Goal: Task Accomplishment & Management: Use online tool/utility

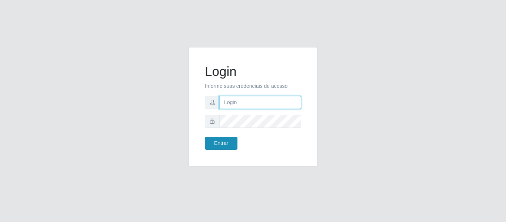
type input "josinaldo@aparaibana"
click at [224, 142] on button "Entrar" at bounding box center [221, 143] width 33 height 13
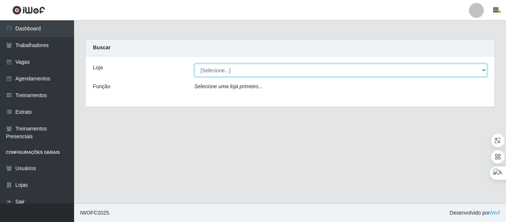
click at [238, 68] on select "[Selecione...] Restaurante A Paraibana - [GEOGRAPHIC_DATA]" at bounding box center [341, 70] width 293 height 13
select select "342"
click at [195, 64] on select "[Selecione...] Restaurante A Paraibana - [GEOGRAPHIC_DATA]" at bounding box center [341, 70] width 293 height 13
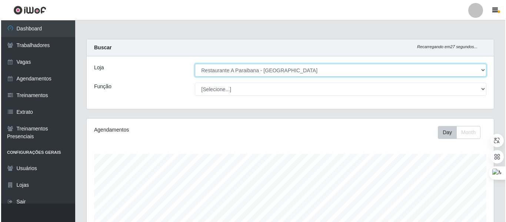
scroll to position [185, 0]
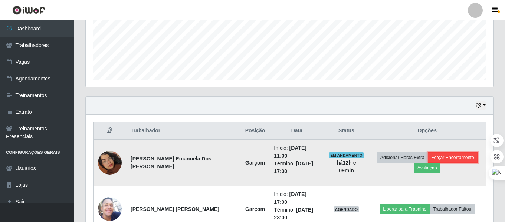
click at [446, 154] on button "Forçar Encerramento" at bounding box center [452, 157] width 50 height 10
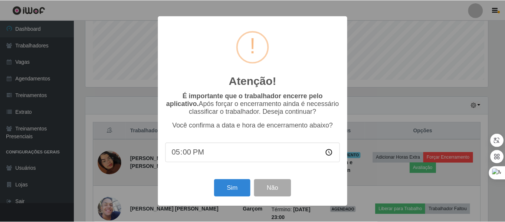
scroll to position [154, 404]
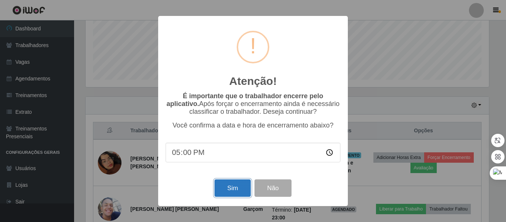
click at [228, 189] on button "Sim" at bounding box center [233, 187] width 36 height 17
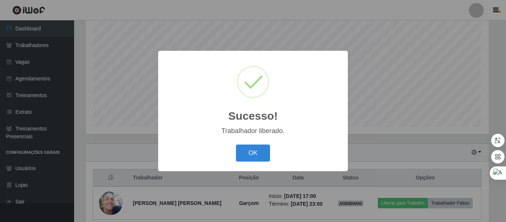
click at [255, 156] on button "OK" at bounding box center [253, 153] width 34 height 17
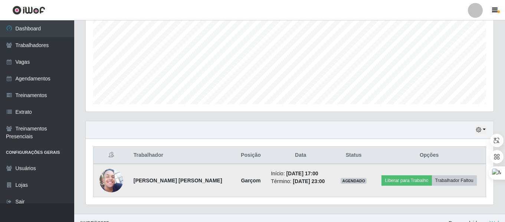
scroll to position [171, 0]
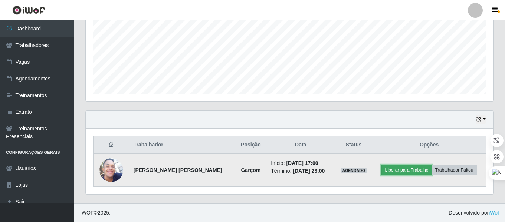
click at [389, 171] on button "Liberar para Trabalho" at bounding box center [406, 170] width 50 height 10
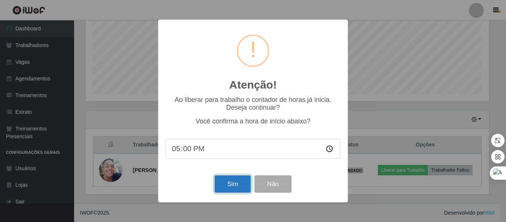
click at [231, 185] on button "Sim" at bounding box center [233, 183] width 36 height 17
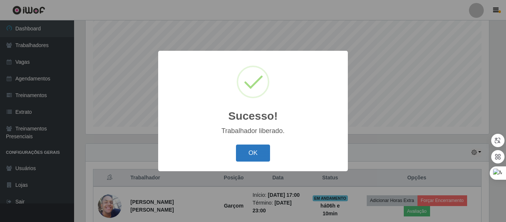
click at [255, 154] on button "OK" at bounding box center [253, 153] width 34 height 17
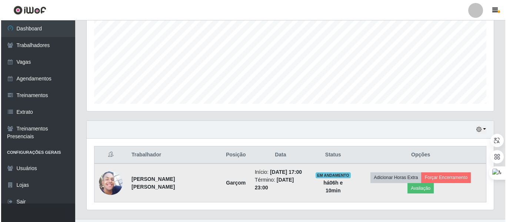
scroll to position [171, 0]
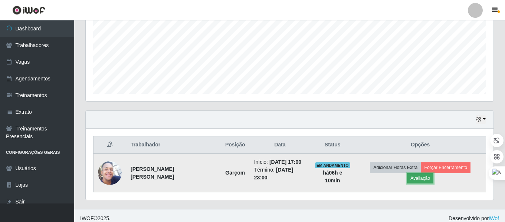
click at [433, 173] on button "Avaliação" at bounding box center [420, 178] width 26 height 10
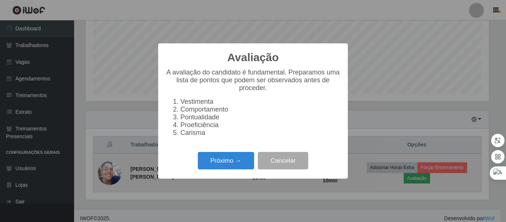
scroll to position [154, 404]
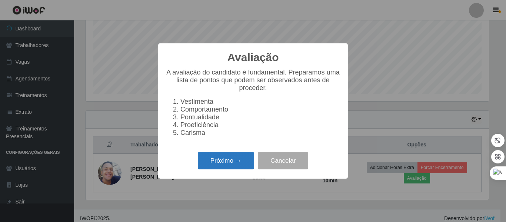
click at [230, 166] on button "Próximo →" at bounding box center [226, 160] width 56 height 17
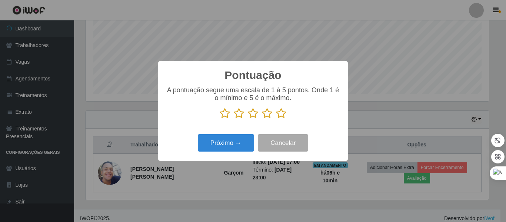
click at [257, 114] on icon at bounding box center [253, 113] width 10 height 11
click at [248, 119] on input "radio" at bounding box center [248, 119] width 0 height 0
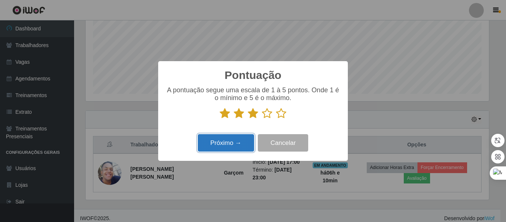
click at [230, 143] on button "Próximo →" at bounding box center [226, 142] width 56 height 17
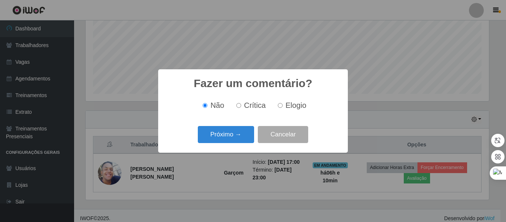
click at [250, 106] on span "Crítica" at bounding box center [255, 105] width 22 height 8
click at [241, 106] on input "Crítica" at bounding box center [239, 105] width 5 height 5
radio input "true"
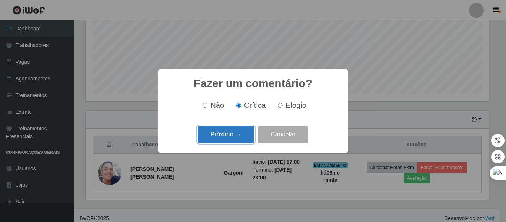
click at [238, 137] on button "Próximo →" at bounding box center [226, 134] width 56 height 17
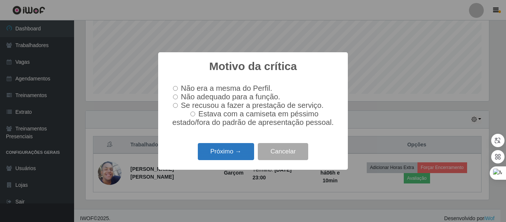
click at [233, 154] on button "Próximo →" at bounding box center [226, 151] width 56 height 17
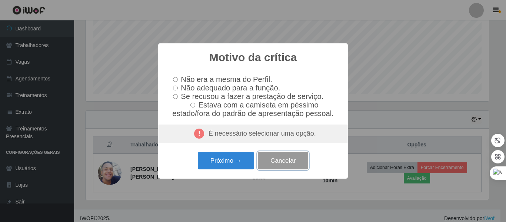
click at [283, 163] on button "Cancelar" at bounding box center [283, 160] width 50 height 17
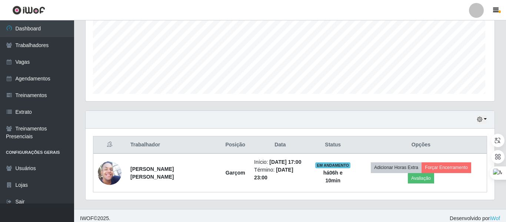
scroll to position [154, 407]
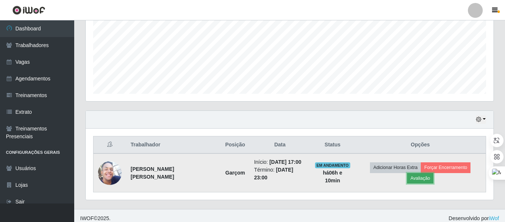
click at [433, 173] on button "Avaliação" at bounding box center [420, 178] width 26 height 10
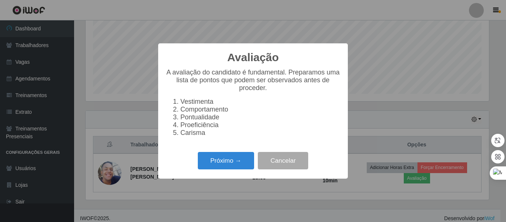
click at [181, 113] on li "Comportamento" at bounding box center [261, 110] width 160 height 8
click at [185, 111] on li "Comportamento" at bounding box center [261, 110] width 160 height 8
click at [231, 168] on button "Próximo →" at bounding box center [226, 160] width 56 height 17
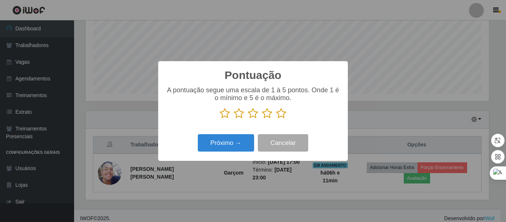
scroll to position [370598, 370348]
click at [238, 117] on icon at bounding box center [239, 113] width 10 height 11
click at [234, 119] on input "radio" at bounding box center [234, 119] width 0 height 0
click at [252, 116] on icon at bounding box center [253, 113] width 10 height 11
click at [248, 119] on input "radio" at bounding box center [248, 119] width 0 height 0
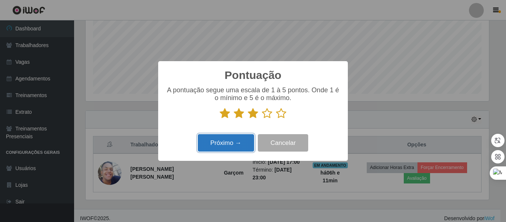
click at [229, 144] on button "Próximo →" at bounding box center [226, 142] width 56 height 17
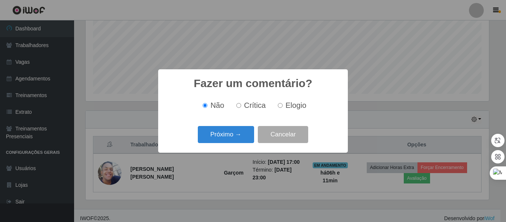
click at [242, 106] on label "Crítica" at bounding box center [250, 105] width 33 height 9
click at [241, 106] on input "Crítica" at bounding box center [239, 105] width 5 height 5
radio input "true"
click at [206, 105] on input "Não" at bounding box center [205, 105] width 5 height 5
radio input "true"
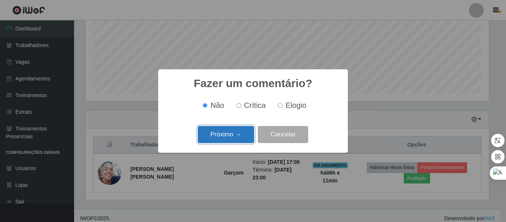
click at [225, 136] on button "Próximo →" at bounding box center [226, 134] width 56 height 17
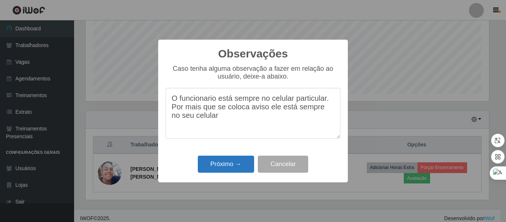
type textarea "O funcionario está sempre no celular particular. Por mais que se coloca aviso e…"
click at [235, 165] on button "Próximo →" at bounding box center [226, 164] width 56 height 17
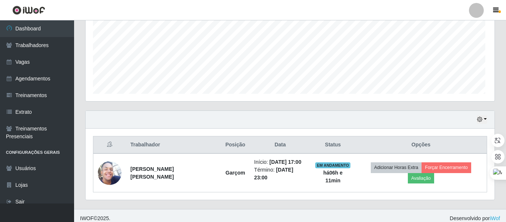
scroll to position [154, 407]
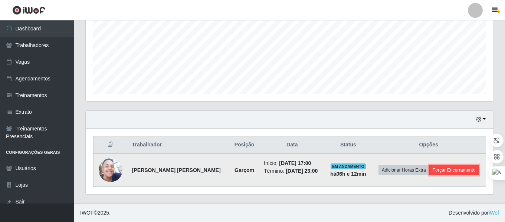
click at [447, 172] on button "Forçar Encerramento" at bounding box center [454, 170] width 50 height 10
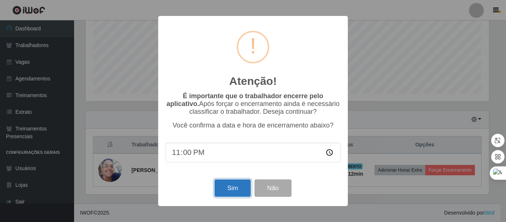
click at [233, 189] on button "Sim" at bounding box center [233, 187] width 36 height 17
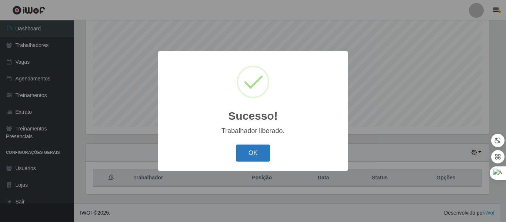
click at [260, 155] on button "OK" at bounding box center [253, 153] width 34 height 17
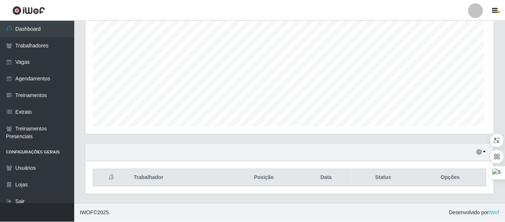
scroll to position [154, 407]
